Goal: Information Seeking & Learning: Learn about a topic

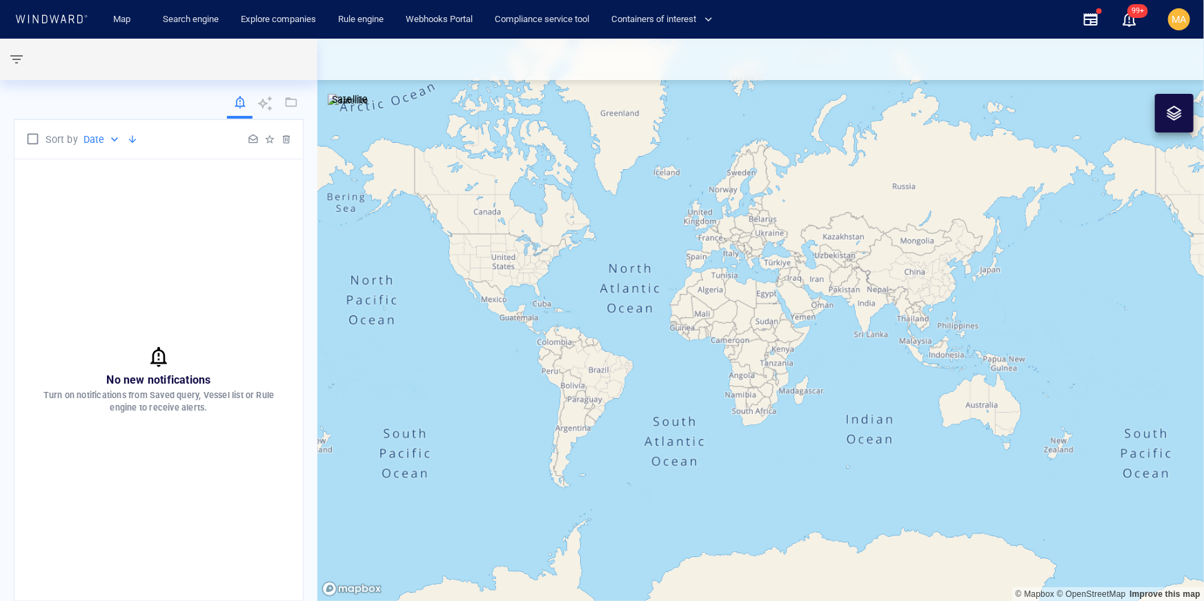
click at [948, 19] on div "Map Search engine Explore companies Rule engine Webhooks Portal Compliance serv…" at bounding box center [581, 20] width 981 height 34
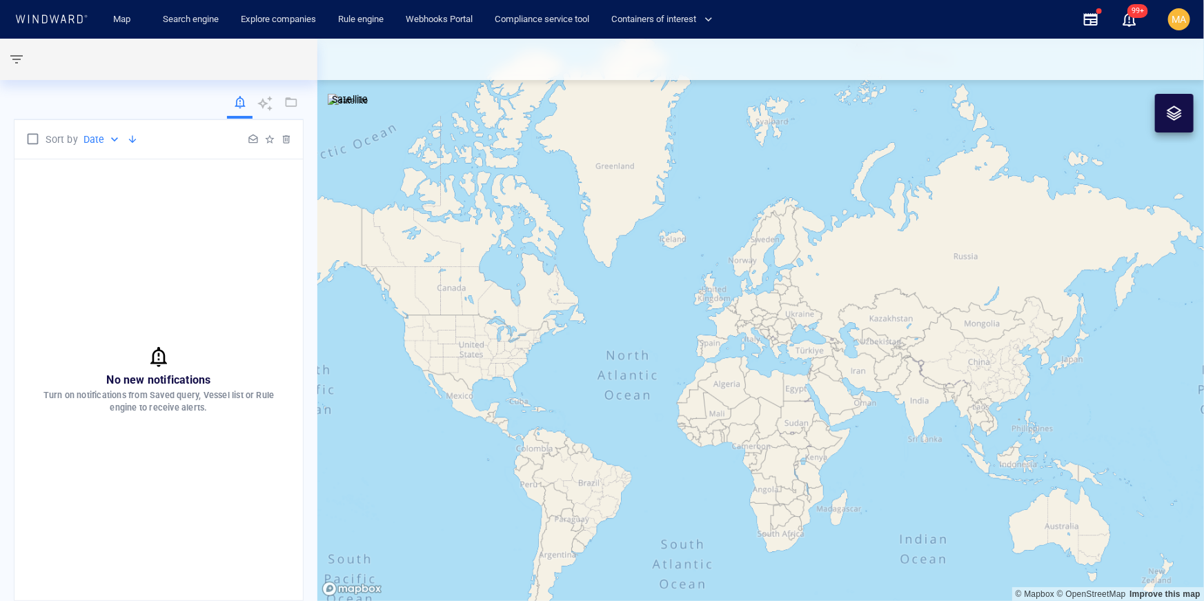
drag, startPoint x: 202, startPoint y: 264, endPoint x: 207, endPoint y: 235, distance: 29.5
click at [202, 264] on div "No new notifications Turn on notifications from Saved query, Vessel list or Rul…" at bounding box center [158, 379] width 289 height 441
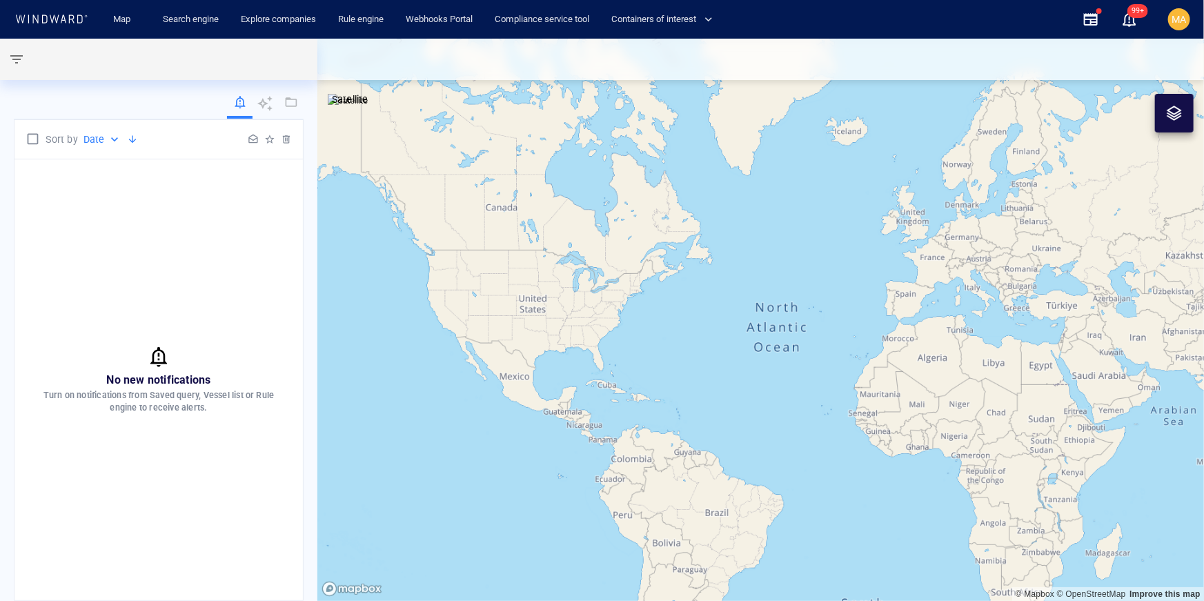
click at [61, 14] on icon at bounding box center [51, 18] width 74 height 9
click at [1182, 26] on div "MA" at bounding box center [1180, 19] width 14 height 17
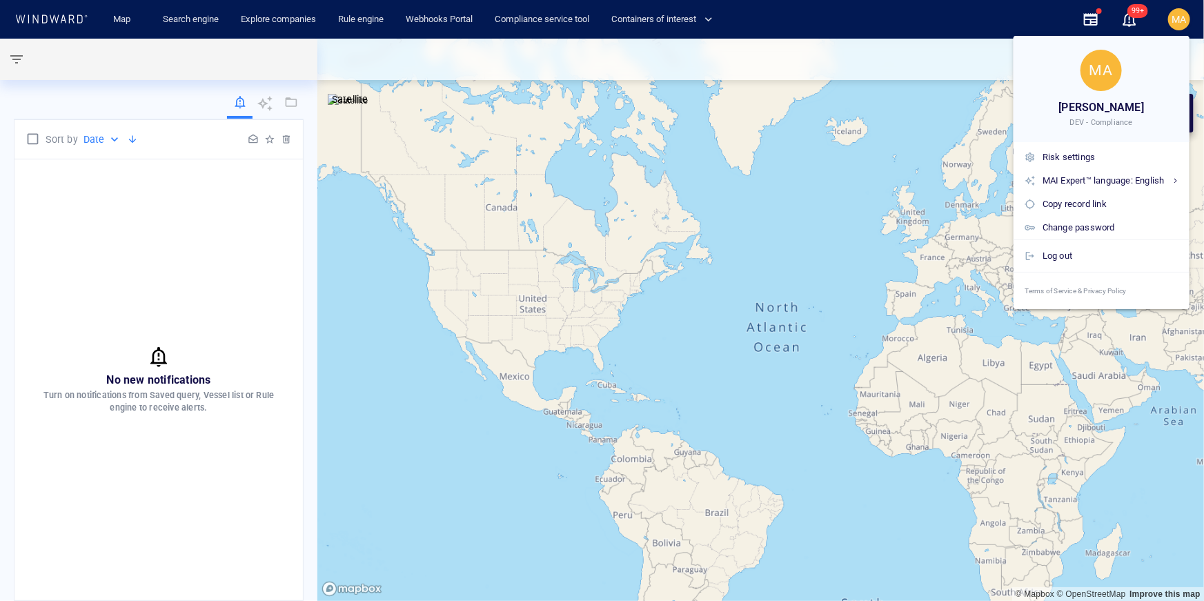
click at [1182, 26] on div at bounding box center [602, 300] width 1204 height 601
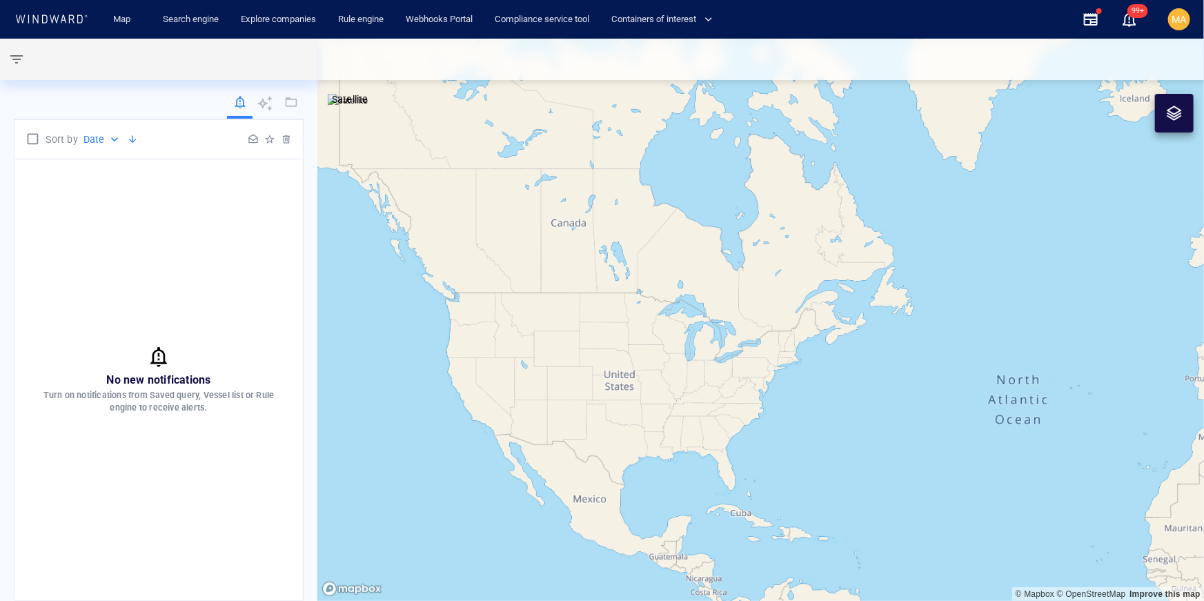
click at [818, 19] on div "Map Search engine Explore companies Rule engine Webhooks Portal Compliance serv…" at bounding box center [581, 20] width 981 height 34
click at [268, 106] on icon at bounding box center [265, 103] width 17 height 17
click at [262, 106] on icon at bounding box center [264, 103] width 15 height 15
click at [272, 105] on icon at bounding box center [265, 103] width 17 height 17
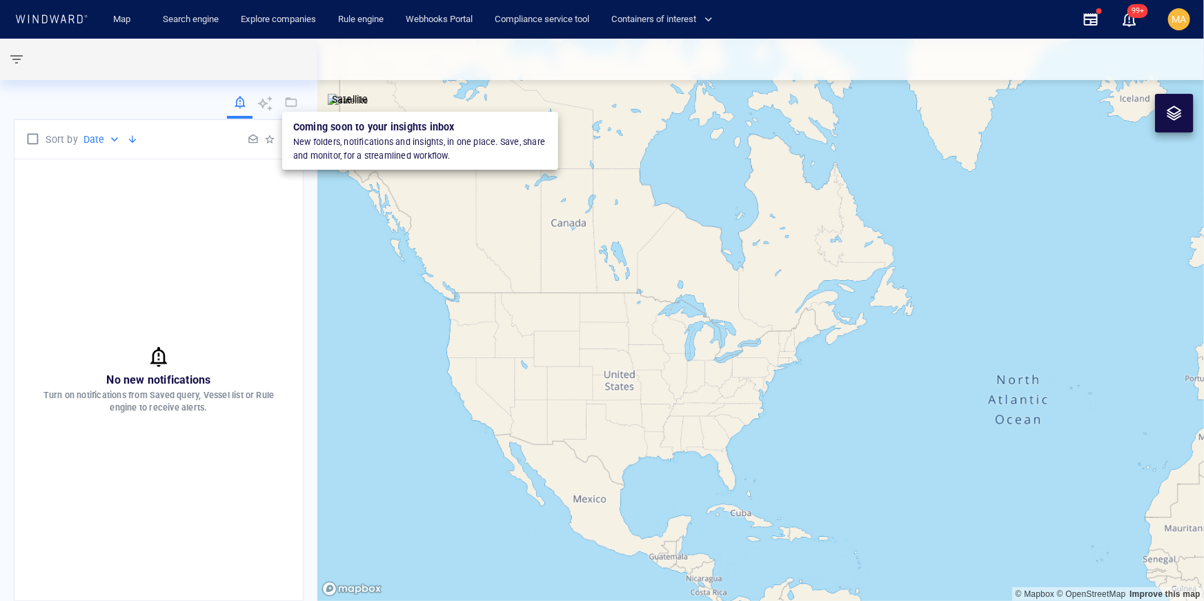
click at [292, 103] on div at bounding box center [290, 103] width 17 height 17
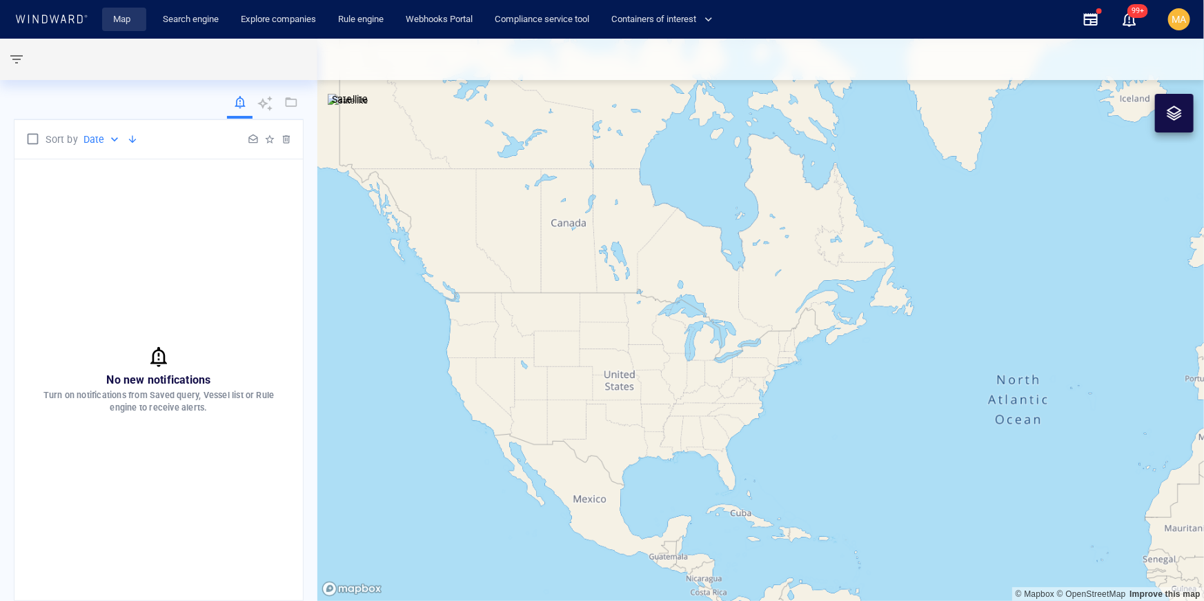
click at [128, 14] on link "Map" at bounding box center [124, 20] width 33 height 24
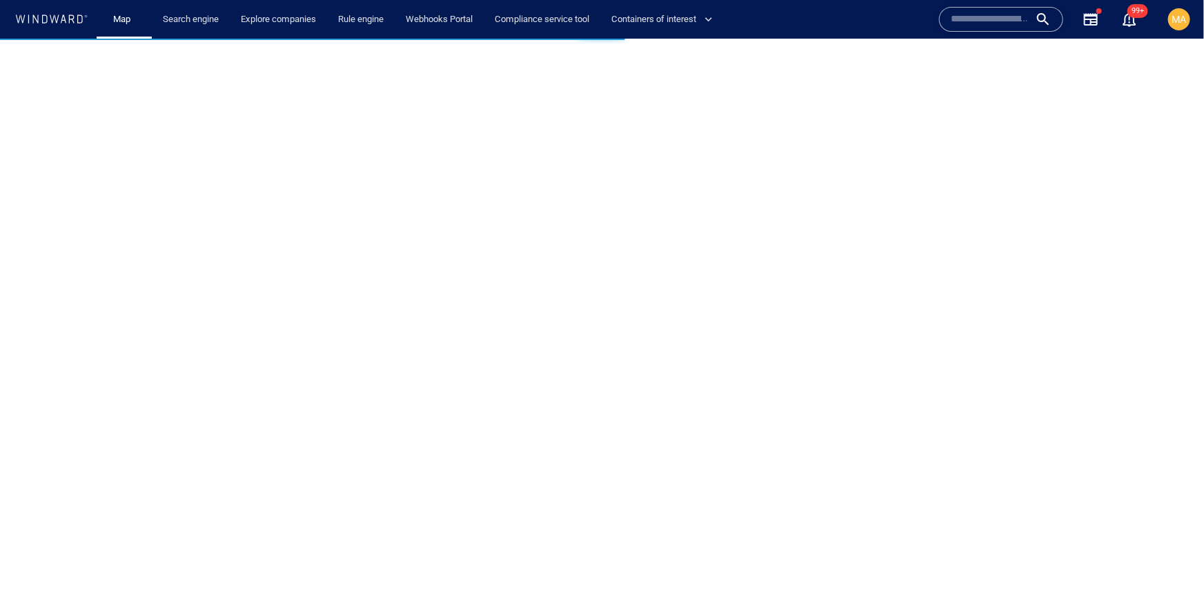
click at [979, 21] on input "text" at bounding box center [990, 19] width 79 height 21
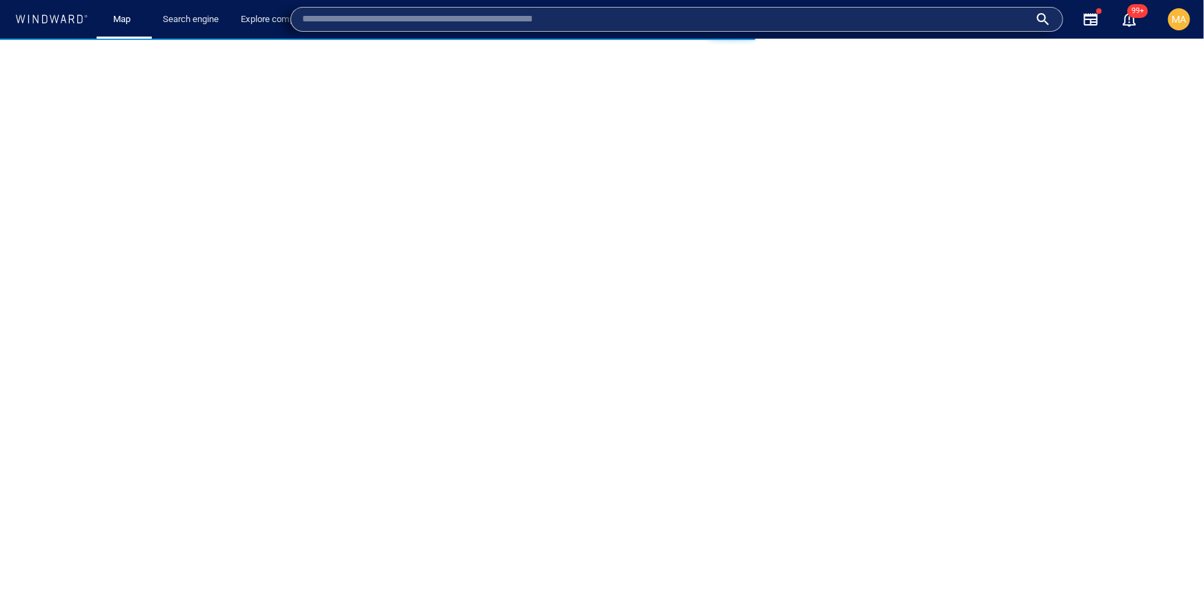
paste input "*******"
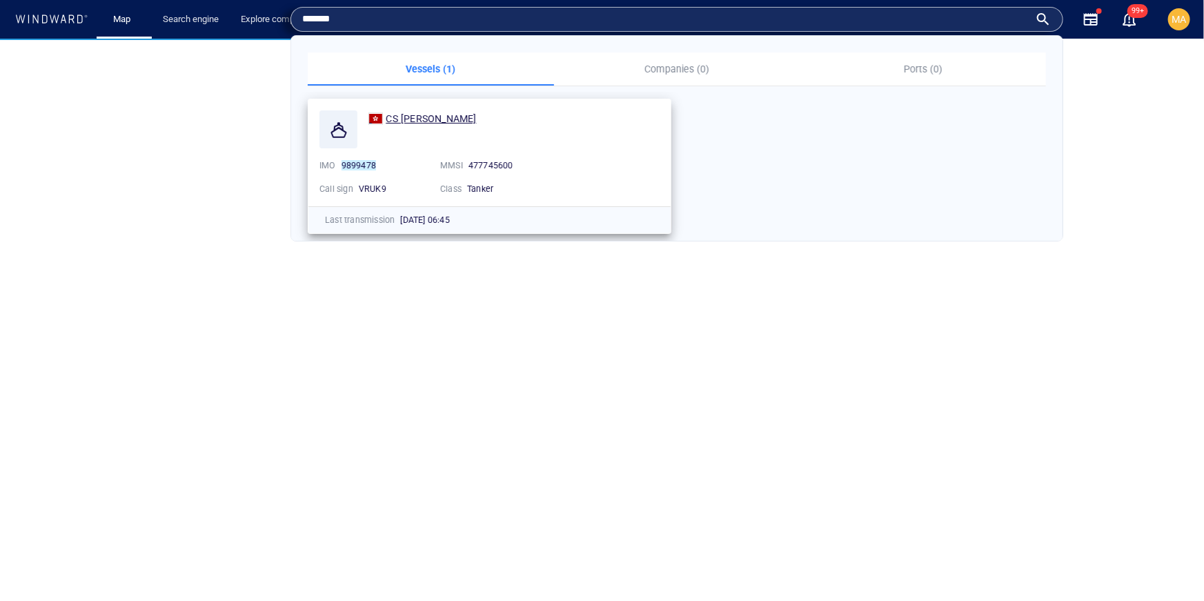
type input "*******"
click at [391, 118] on span "CS ZHE JIANG" at bounding box center [431, 118] width 90 height 11
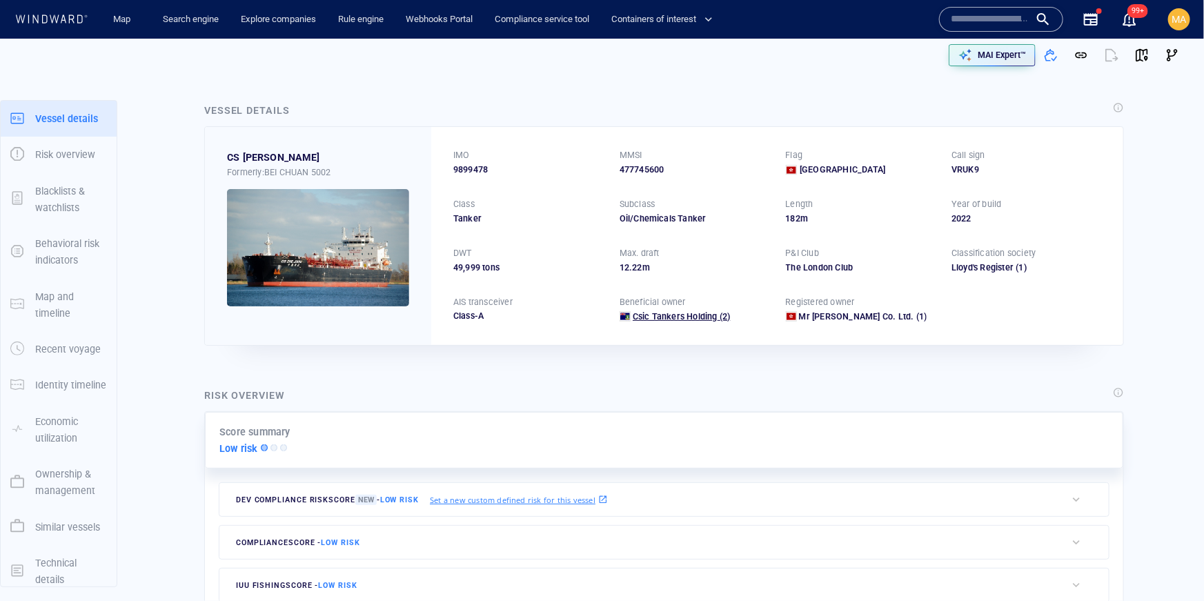
click at [654, 321] on span "Csic Tankers Holding" at bounding box center [675, 317] width 85 height 12
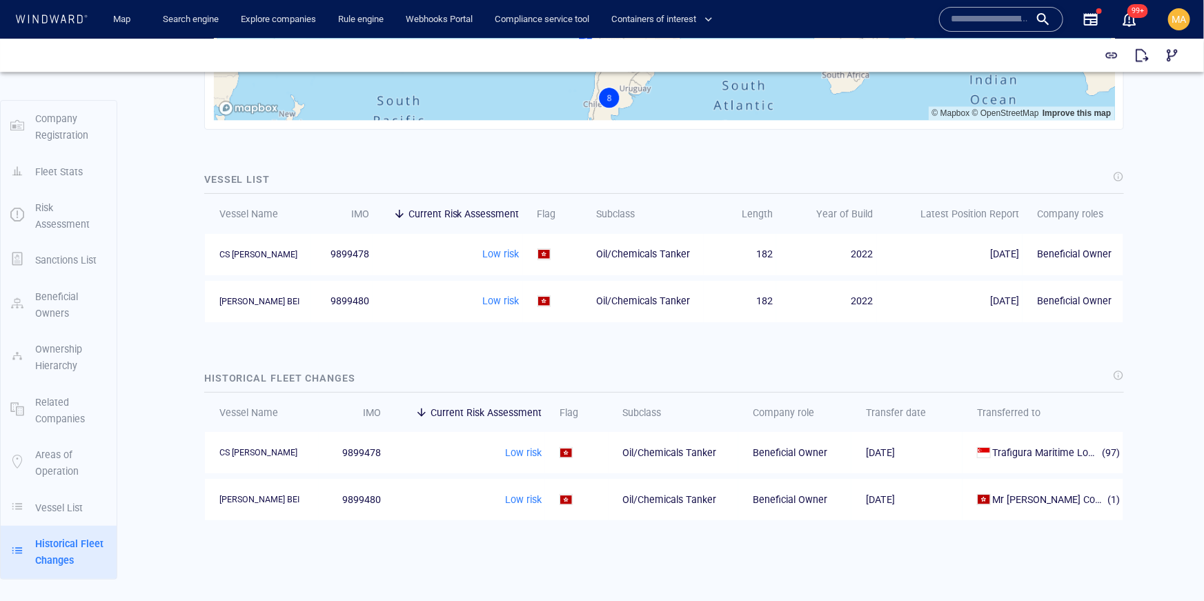
scroll to position [1980, 0]
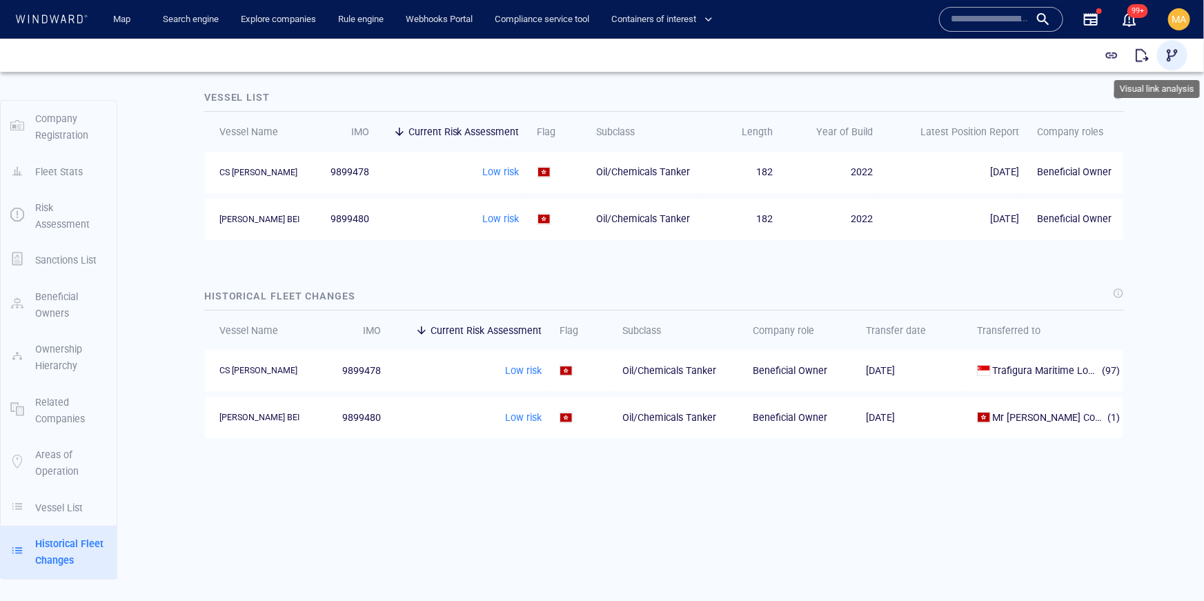
click at [1178, 55] on span "button" at bounding box center [1173, 55] width 14 height 14
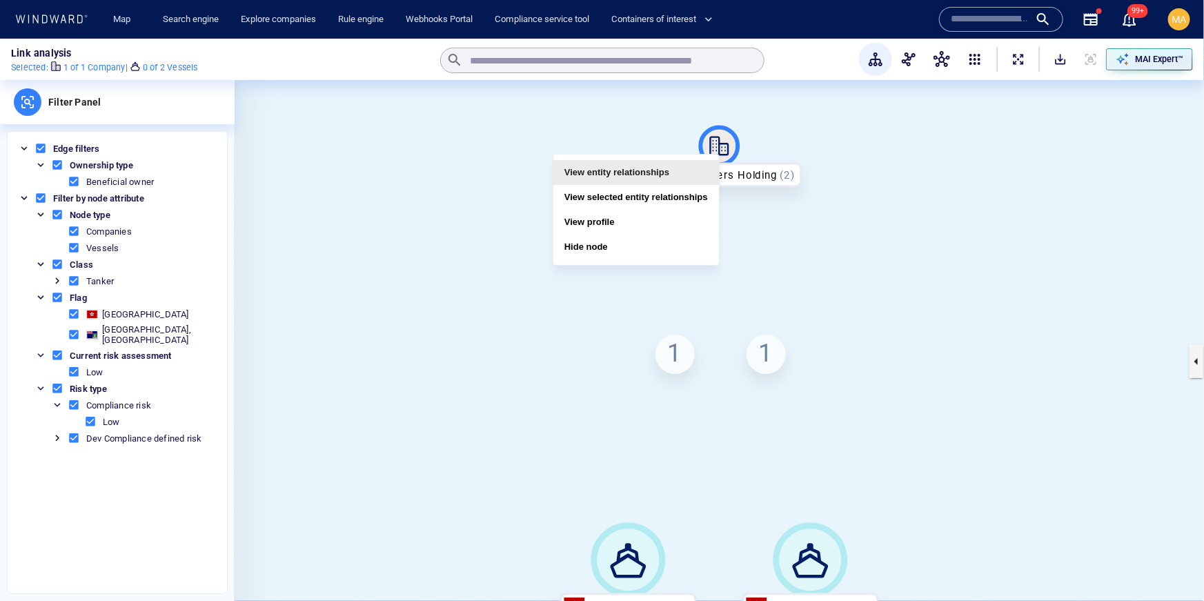
click at [679, 169] on button "View entity relationships" at bounding box center [637, 172] width 166 height 25
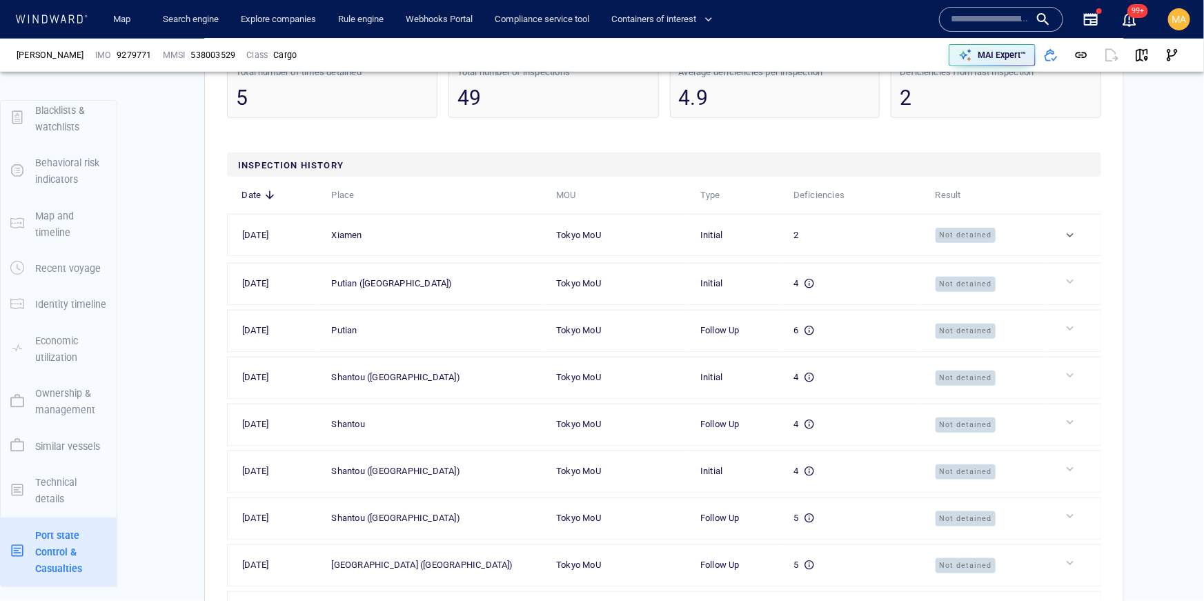
scroll to position [3153, 0]
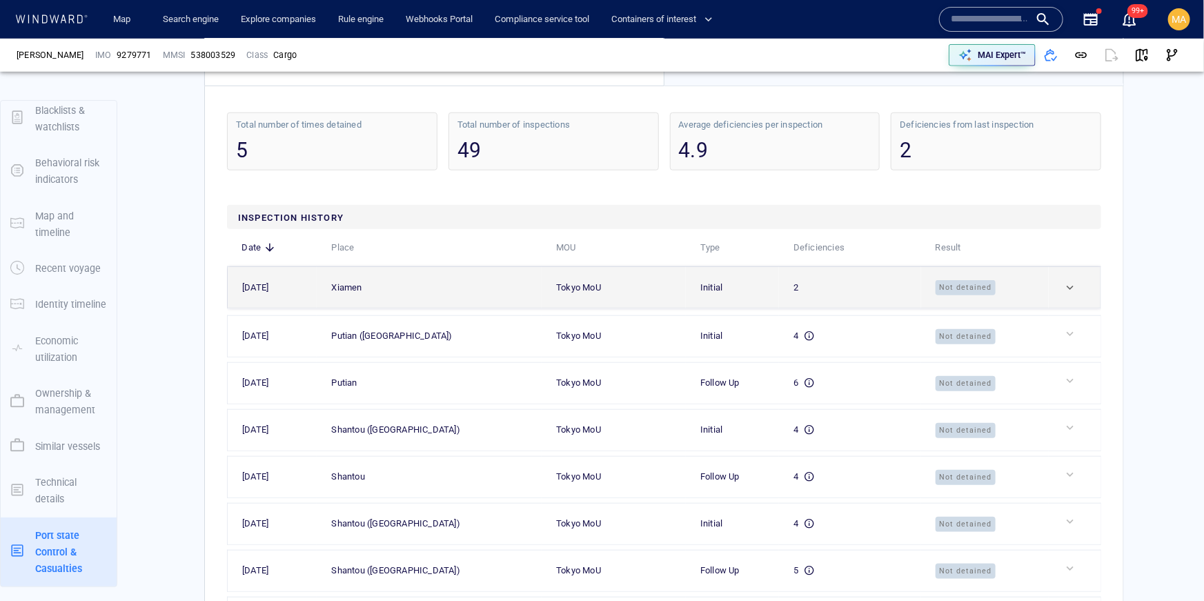
click at [1079, 295] on div at bounding box center [1081, 288] width 34 height 14
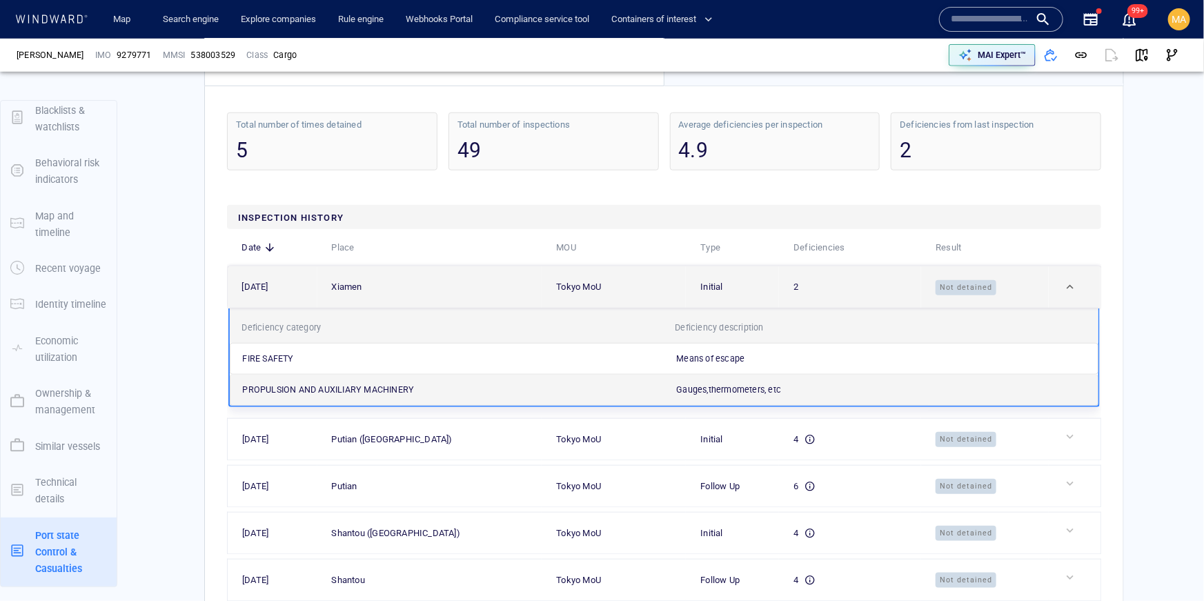
click at [1078, 294] on div at bounding box center [1081, 287] width 34 height 14
